Goal: Entertainment & Leisure: Consume media (video, audio)

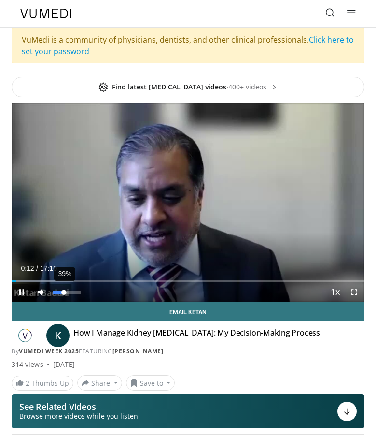
drag, startPoint x: 53, startPoint y: 291, endPoint x: 64, endPoint y: 290, distance: 10.6
click at [64, 290] on div "Volume Level" at bounding box center [58, 291] width 11 height 3
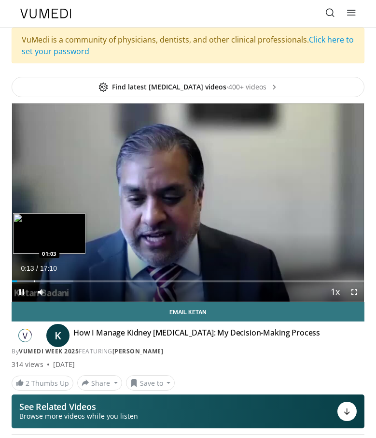
click at [34, 280] on div "Progress Bar" at bounding box center [34, 281] width 1 height 2
click at [54, 279] on div "Loaded : 29.13% 01:05 02:01" at bounding box center [188, 277] width 352 height 9
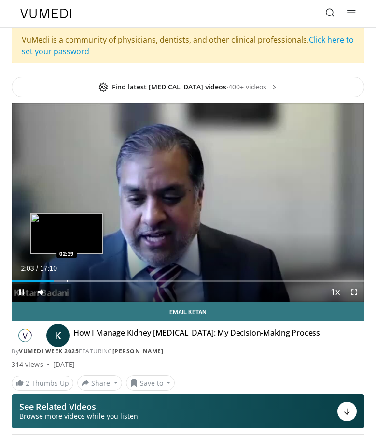
click at [67, 281] on div "Progress Bar" at bounding box center [67, 281] width 1 height 2
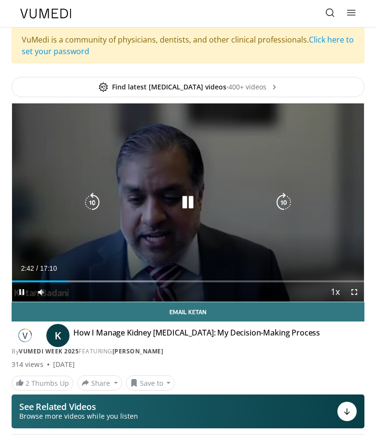
click at [78, 282] on div "Progress Bar" at bounding box center [99, 281] width 112 height 2
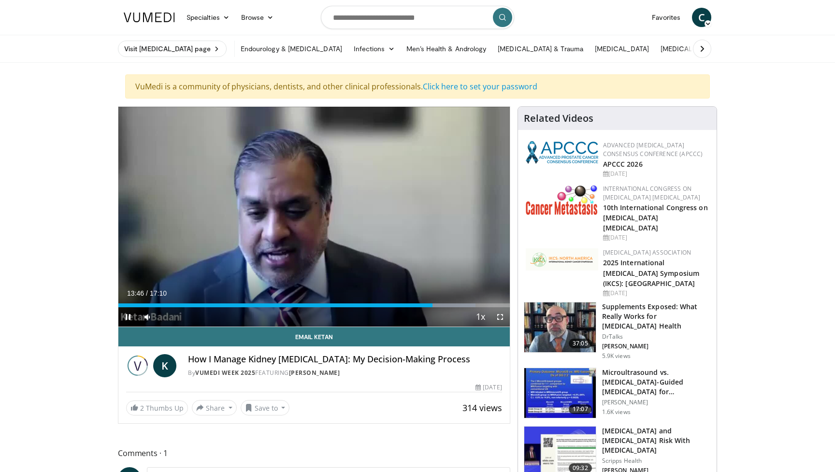
click at [132, 317] on span "Video Player" at bounding box center [127, 316] width 19 height 19
